Goal: Transaction & Acquisition: Purchase product/service

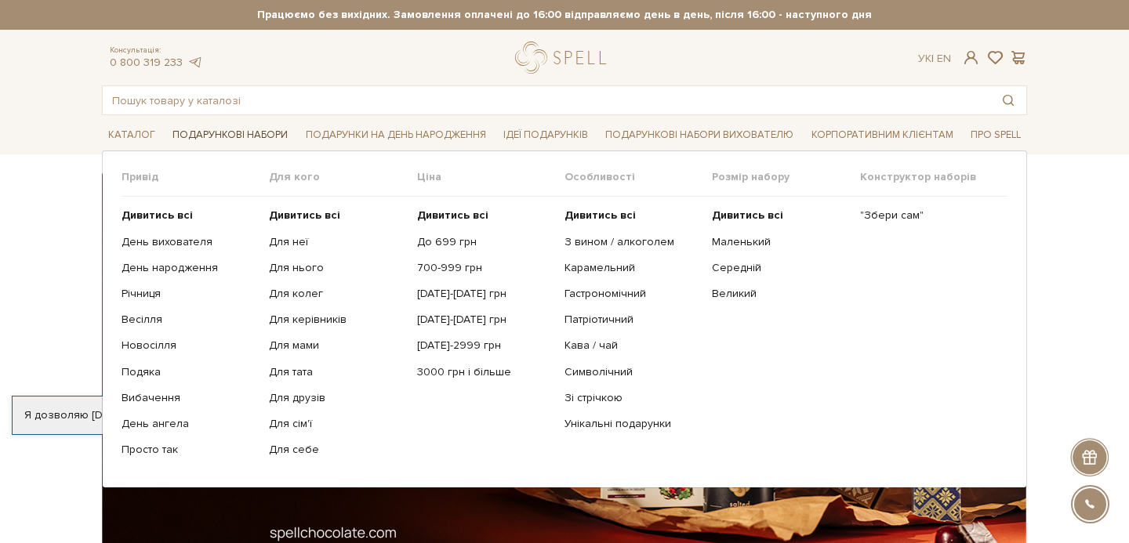
click at [240, 133] on link "Подарункові набори" at bounding box center [230, 135] width 128 height 24
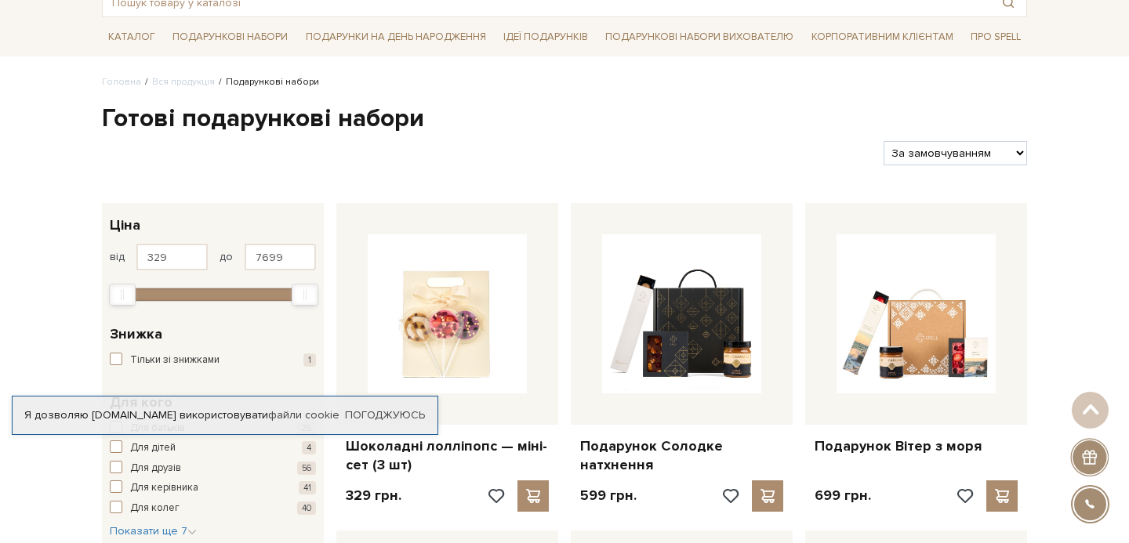
scroll to position [97, 0]
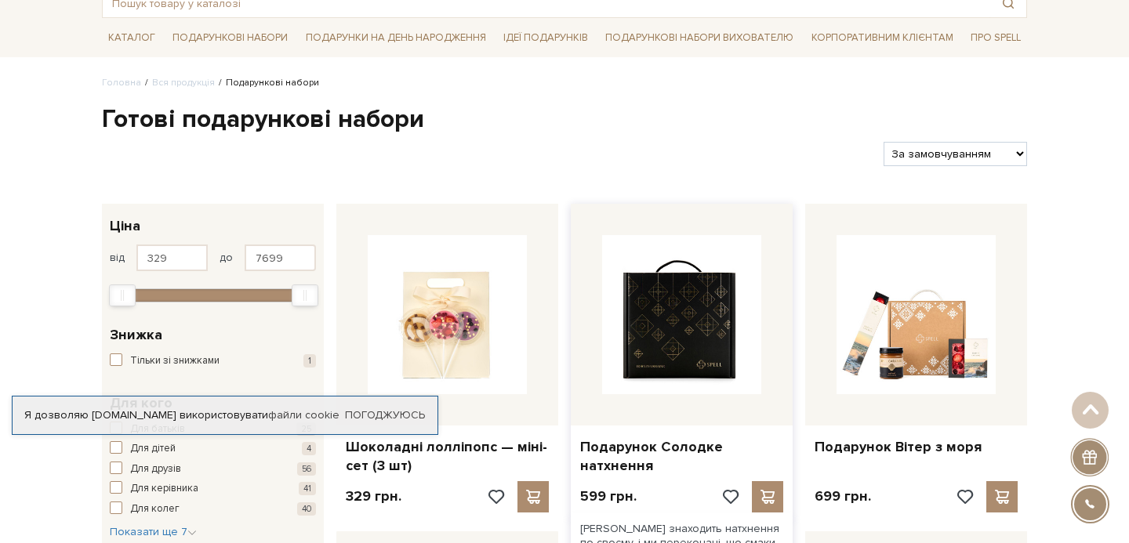
click at [648, 360] on img at bounding box center [681, 314] width 159 height 159
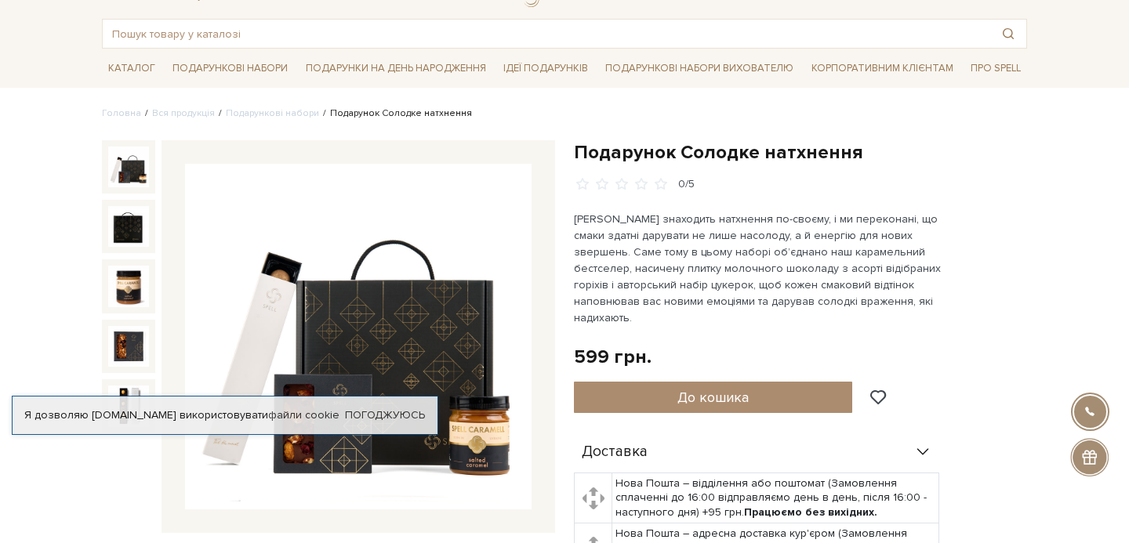
scroll to position [174, 0]
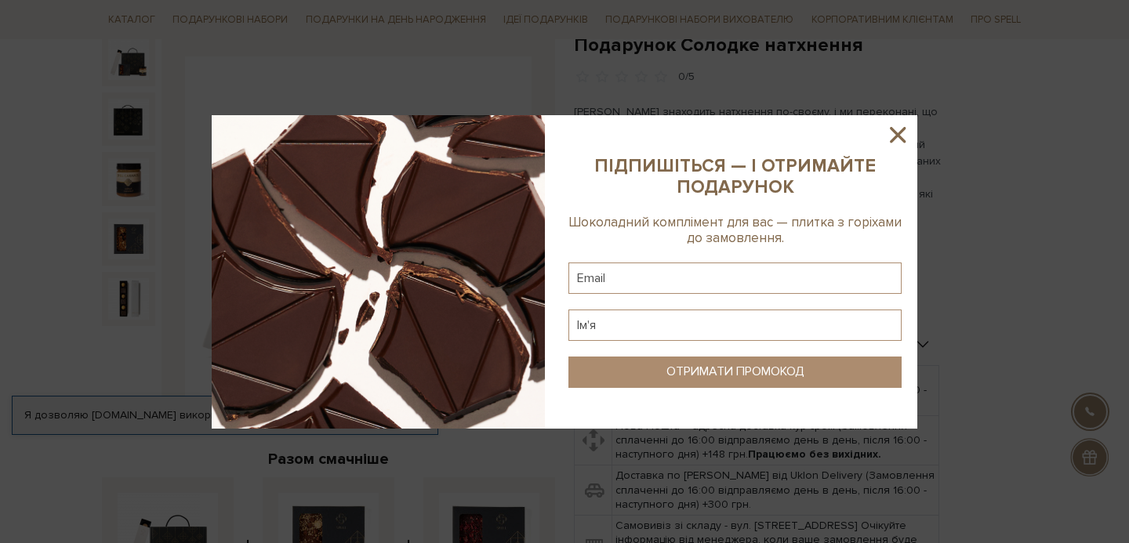
click at [897, 141] on icon at bounding box center [897, 134] width 27 height 27
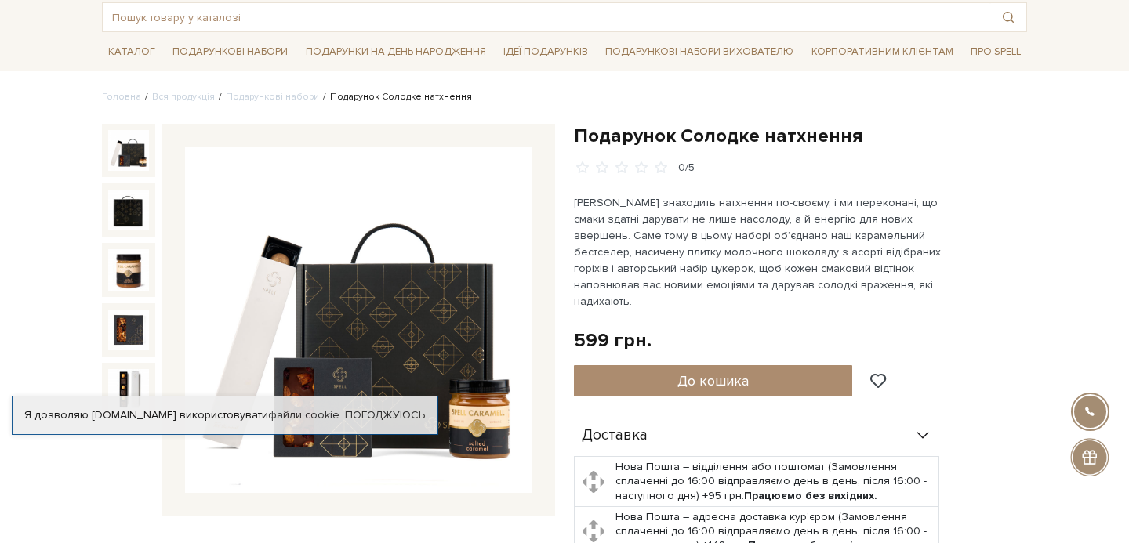
scroll to position [81, 0]
